Goal: Find contact information: Find contact information

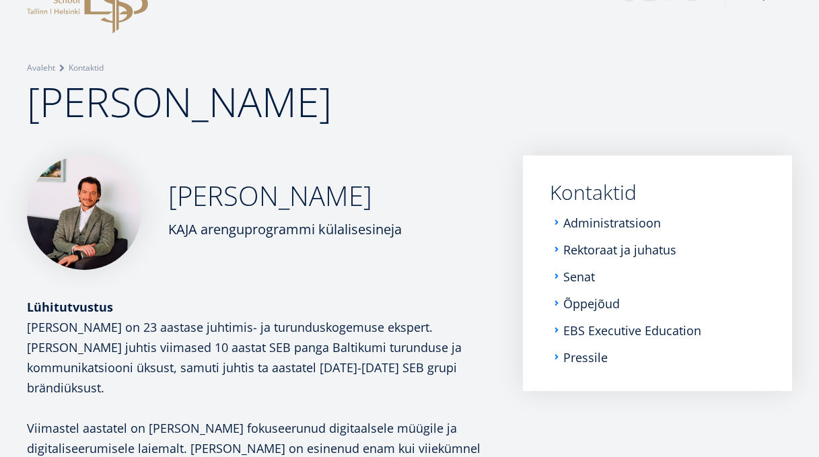
scroll to position [50, 0]
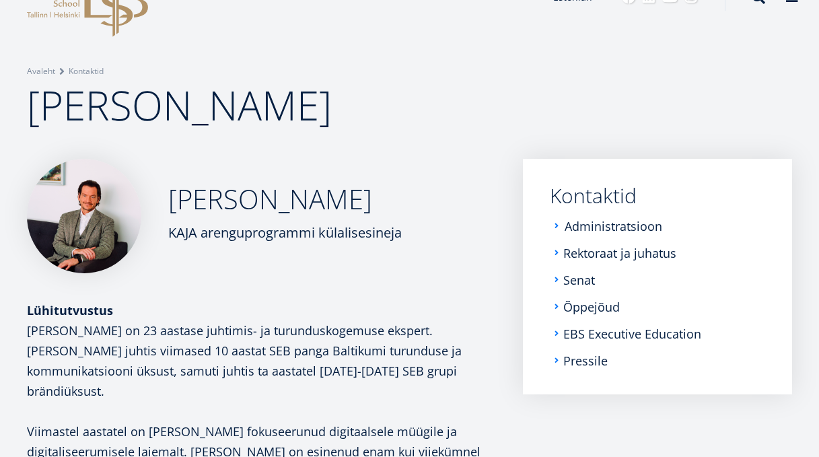
click at [577, 230] on link "Administratsioon" at bounding box center [614, 225] width 98 height 13
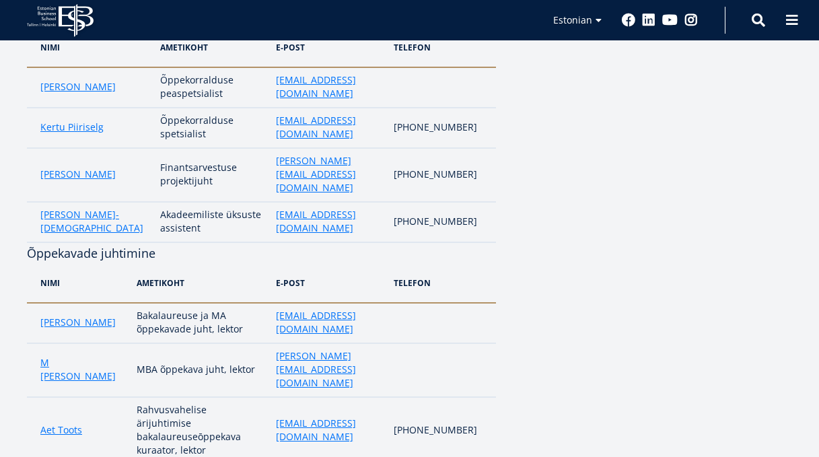
scroll to position [985, 0]
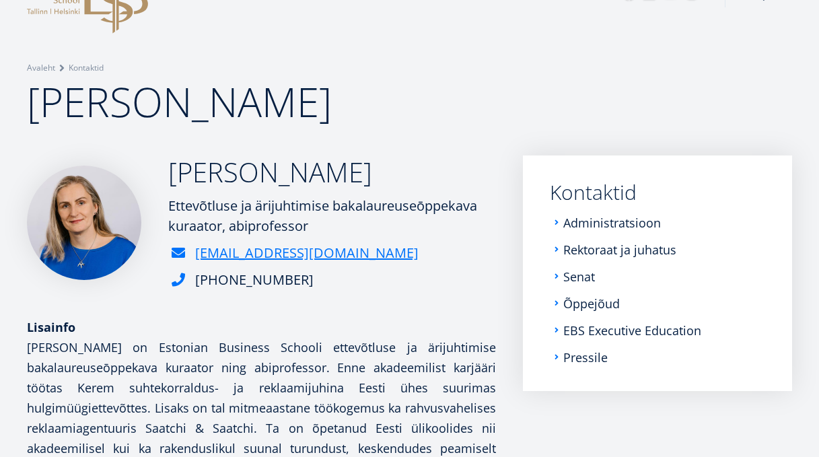
scroll to position [18, 0]
